Goal: Task Accomplishment & Management: Use online tool/utility

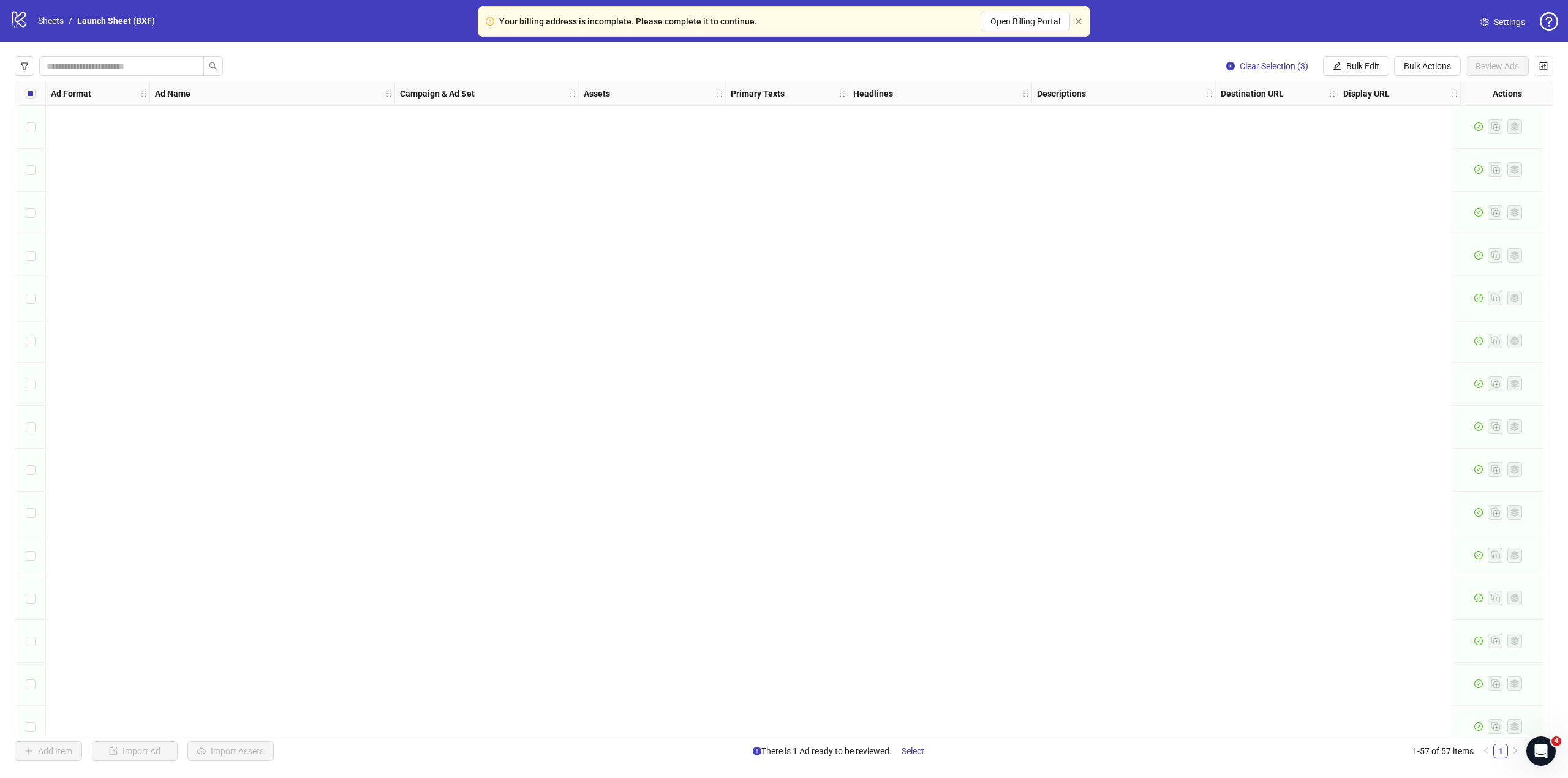
scroll to position [1817, 7]
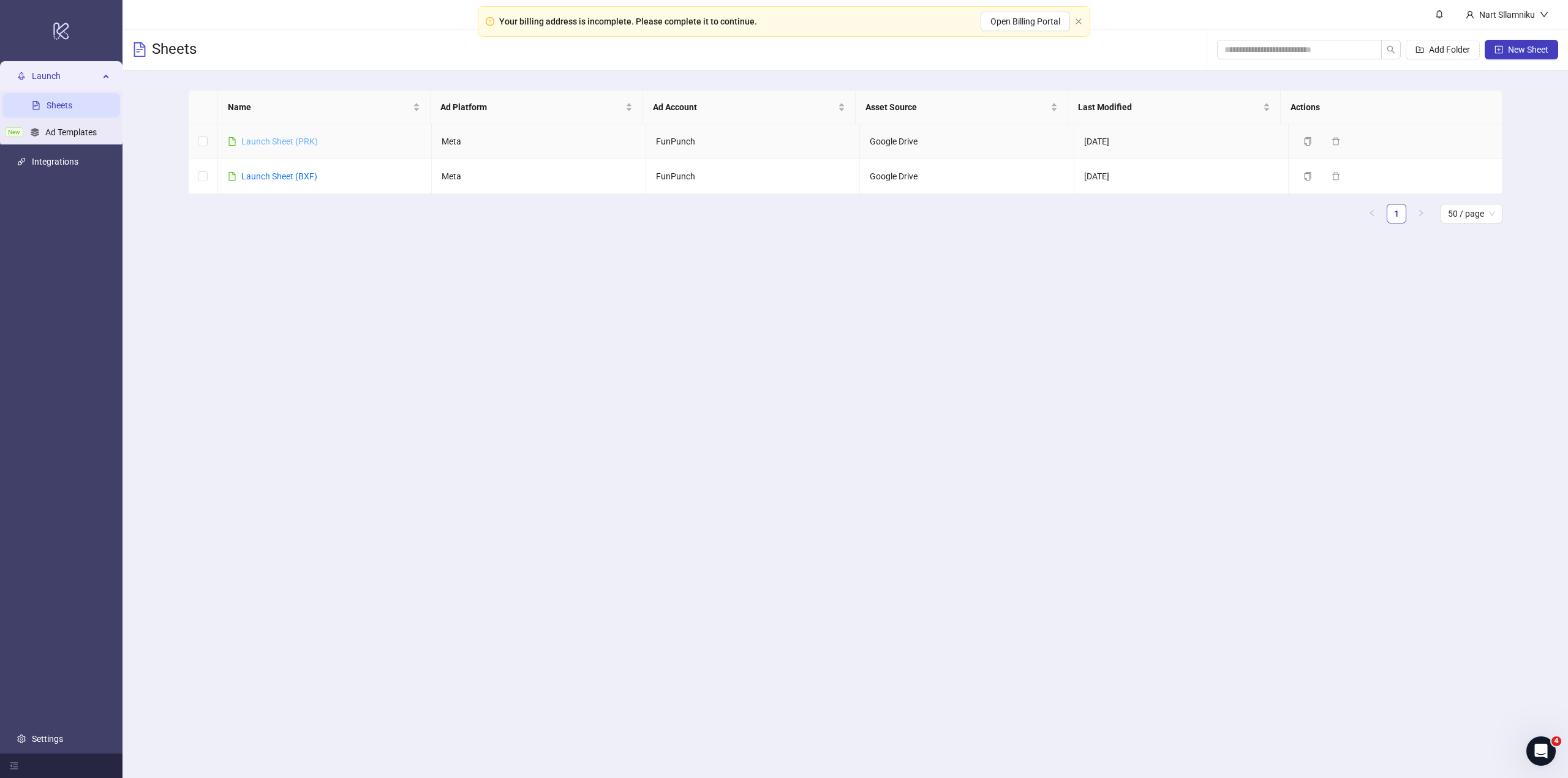
click at [279, 142] on link "Launch Sheet (PRK)" at bounding box center [279, 142] width 77 height 10
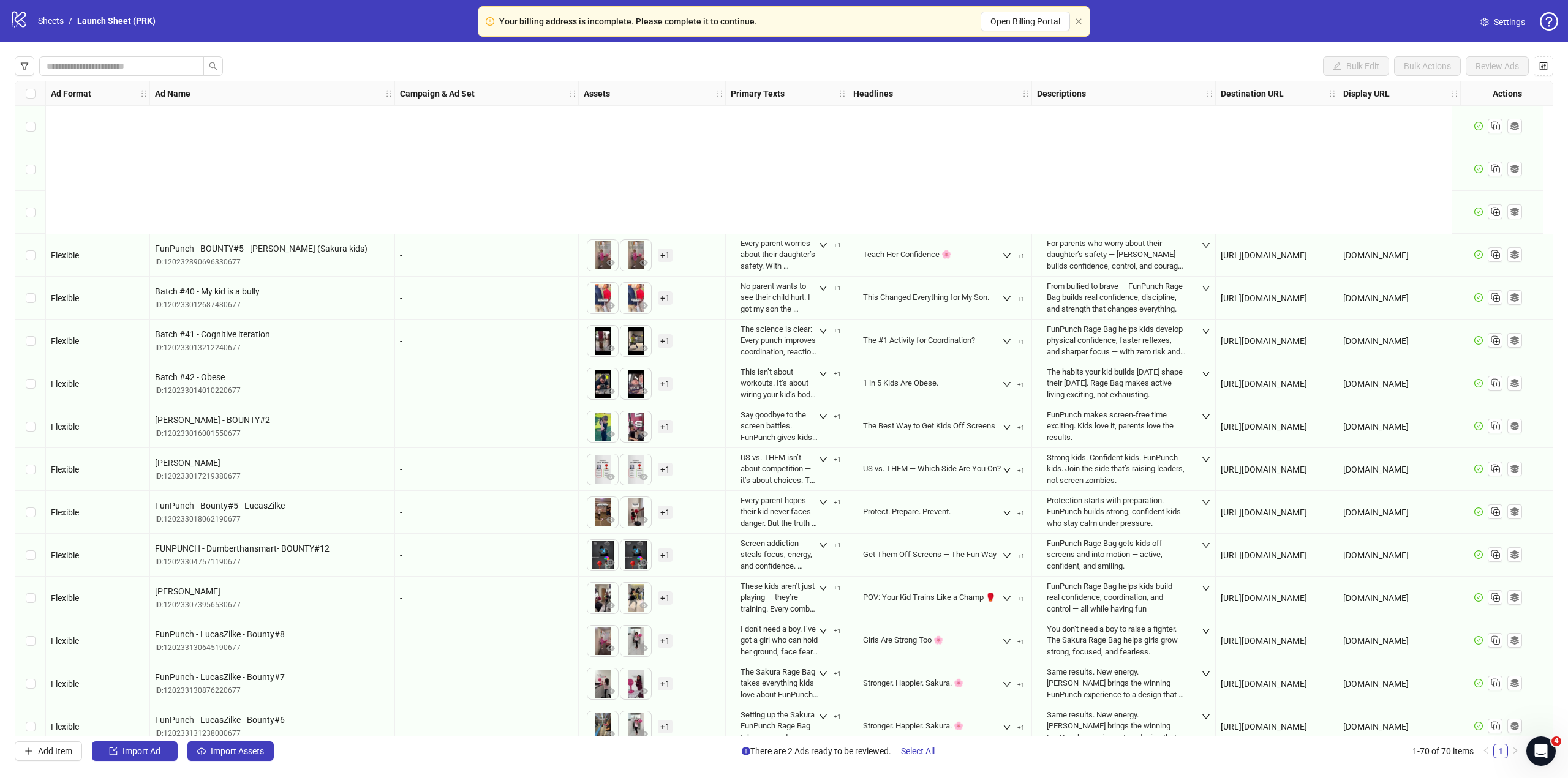
scroll to position [2375, 0]
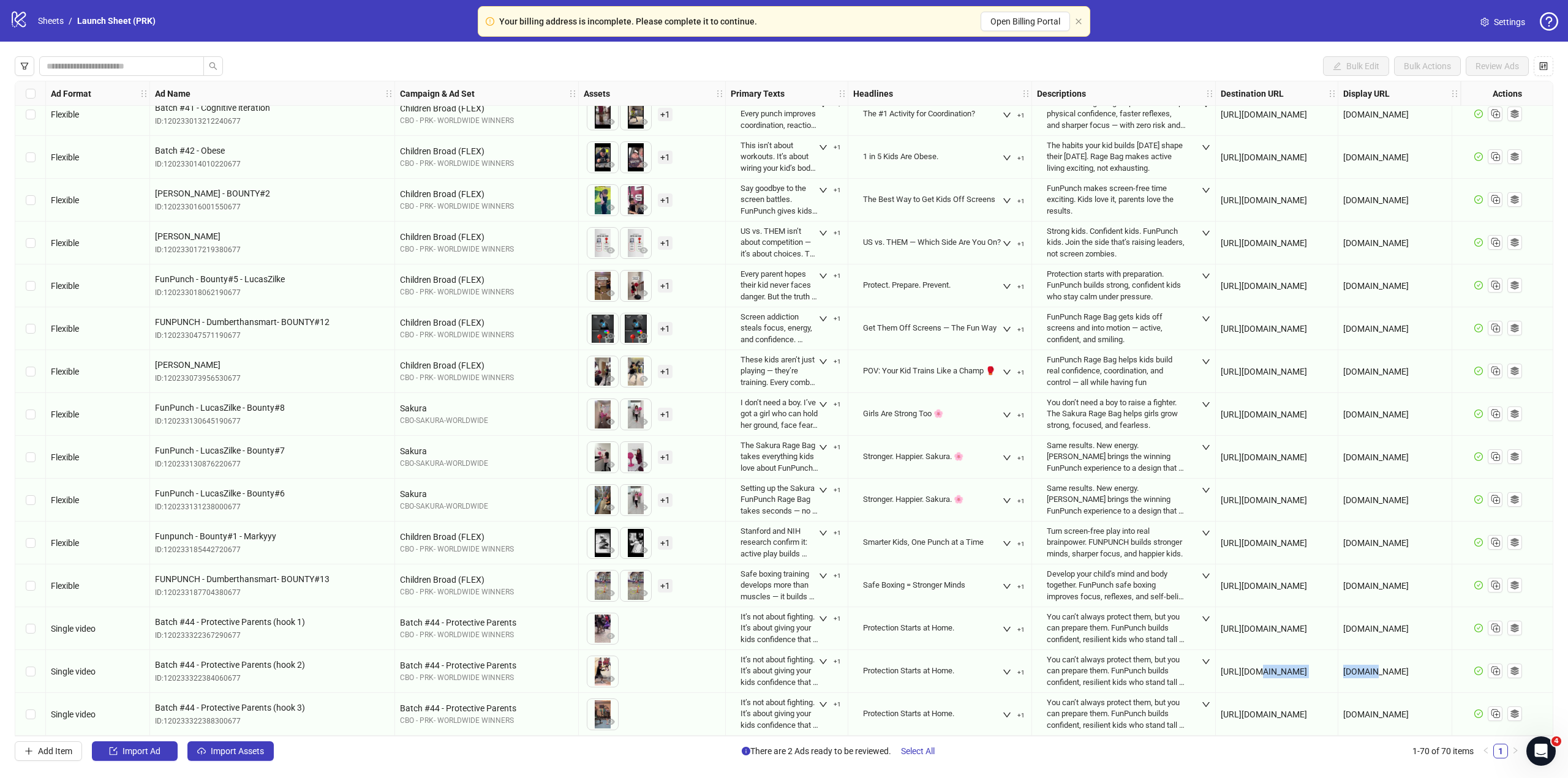
drag, startPoint x: 1252, startPoint y: 669, endPoint x: 1375, endPoint y: 668, distance: 123.0
click at [1307, 669] on span "[URL][DOMAIN_NAME]" at bounding box center [1264, 671] width 86 height 10
drag, startPoint x: 1022, startPoint y: 730, endPoint x: 1031, endPoint y: 729, distance: 9.1
click at [1031, 729] on div "Protection Starts at Home. +1" at bounding box center [940, 714] width 184 height 43
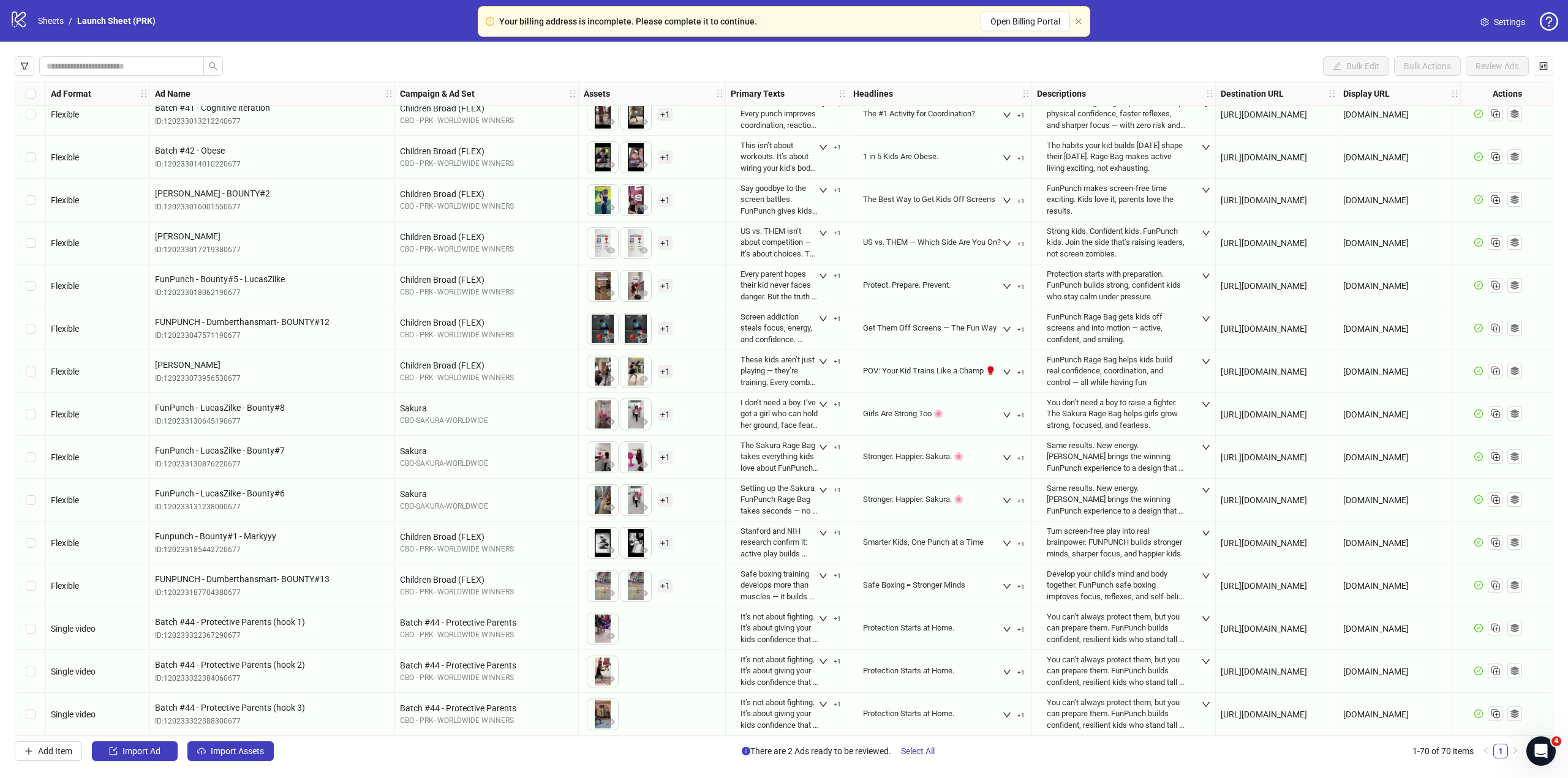
click at [1078, 16] on div "Your billing address is incomplete. Please complete it to continue. Open Billin…" at bounding box center [784, 21] width 612 height 31
click at [1078, 18] on icon "close" at bounding box center [1078, 21] width 7 height 7
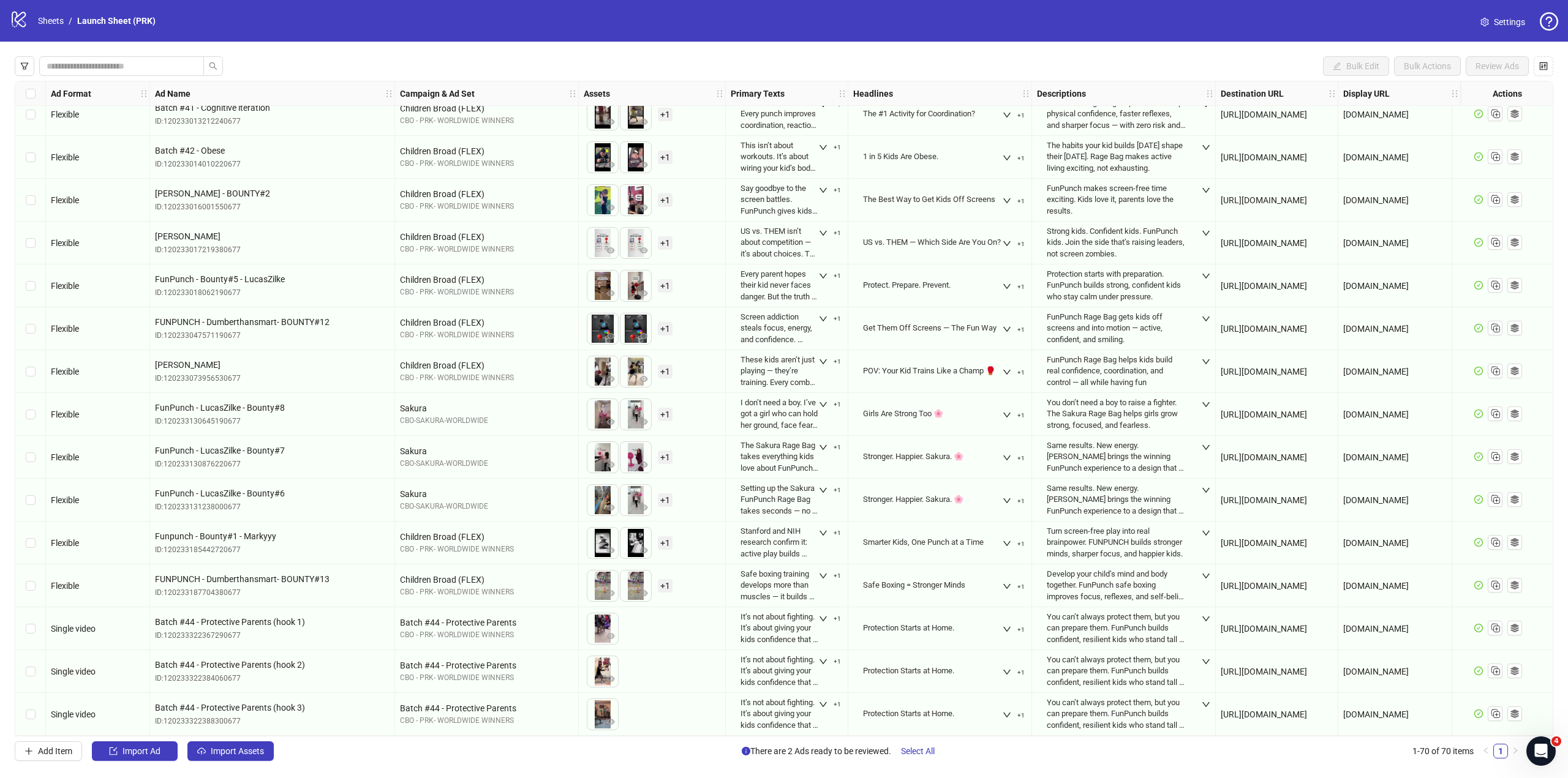
scroll to position [2313, 0]
